Goal: Navigation & Orientation: Find specific page/section

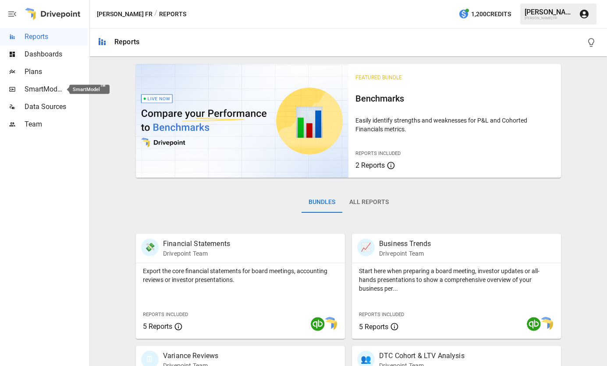
click at [58, 88] on span "SmartModel ™" at bounding box center [44, 89] width 39 height 11
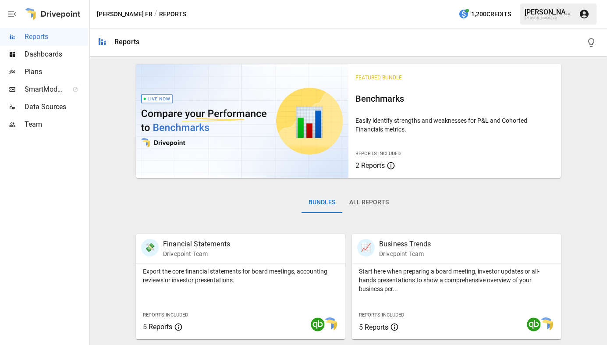
click at [47, 55] on span "Dashboards" at bounding box center [56, 54] width 63 height 11
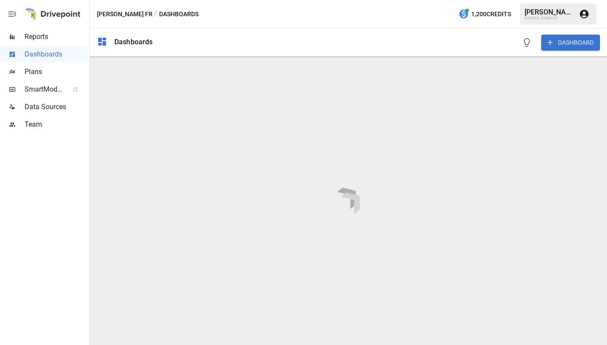
click at [41, 40] on span "Reports" at bounding box center [56, 37] width 63 height 11
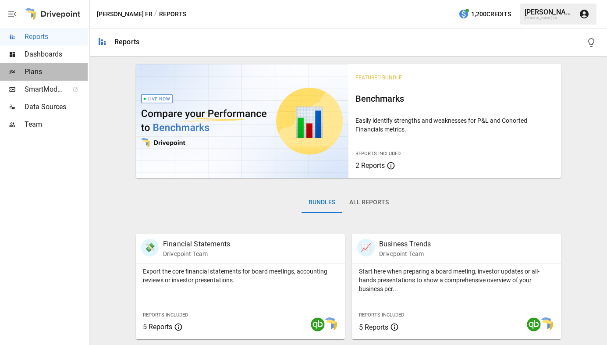
click at [42, 72] on span "Plans" at bounding box center [56, 72] width 63 height 11
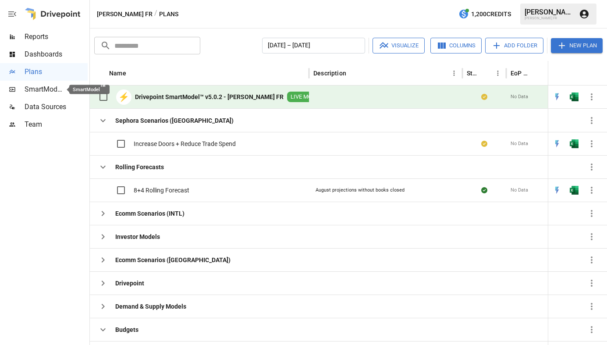
click at [42, 92] on span "SmartModel ™" at bounding box center [44, 89] width 39 height 11
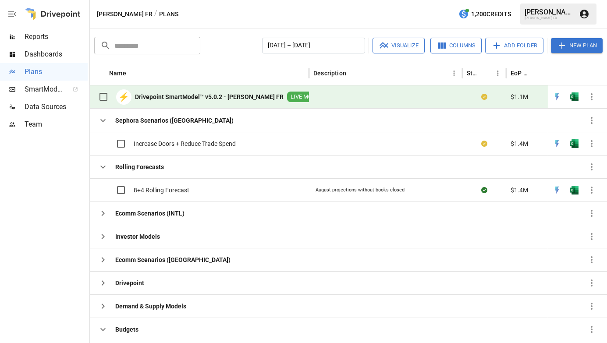
click at [48, 40] on span "Reports" at bounding box center [56, 37] width 63 height 11
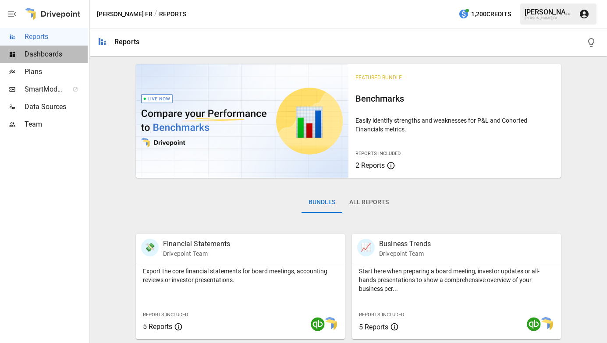
click at [50, 58] on span "Dashboards" at bounding box center [56, 54] width 63 height 11
